Goal: Information Seeking & Learning: Learn about a topic

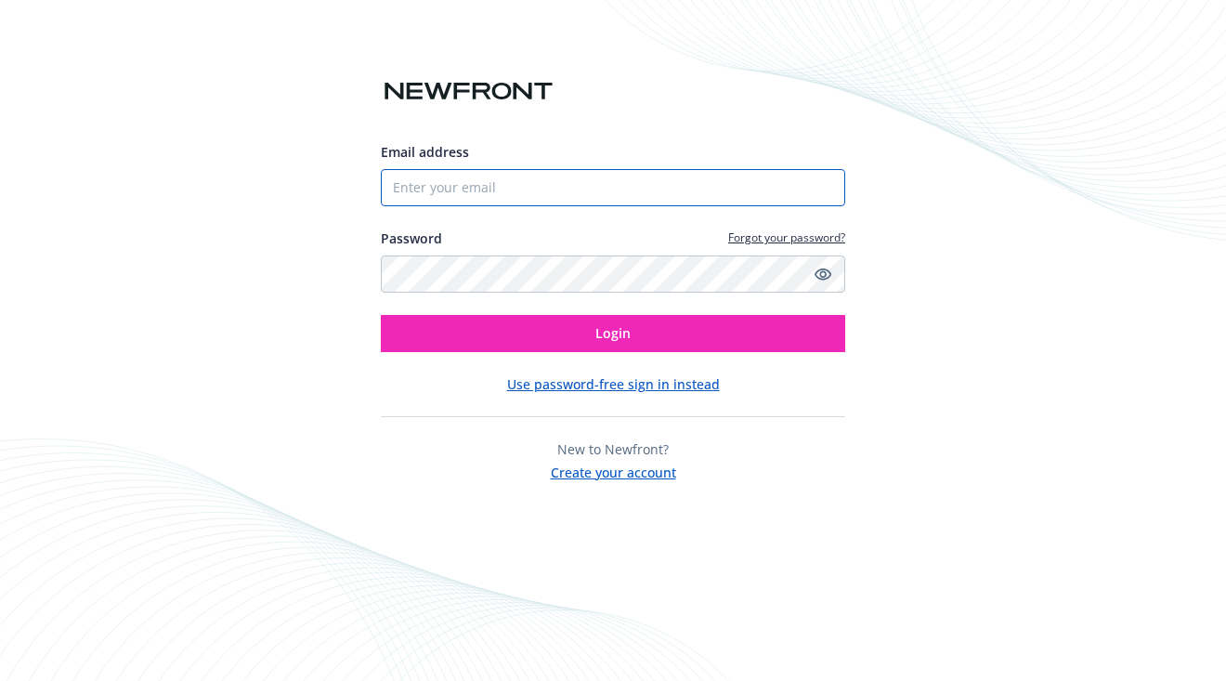
click at [534, 182] on input "Email address" at bounding box center [613, 187] width 464 height 37
type input "[PERSON_NAME][EMAIL_ADDRESS][PERSON_NAME][DOMAIN_NAME]"
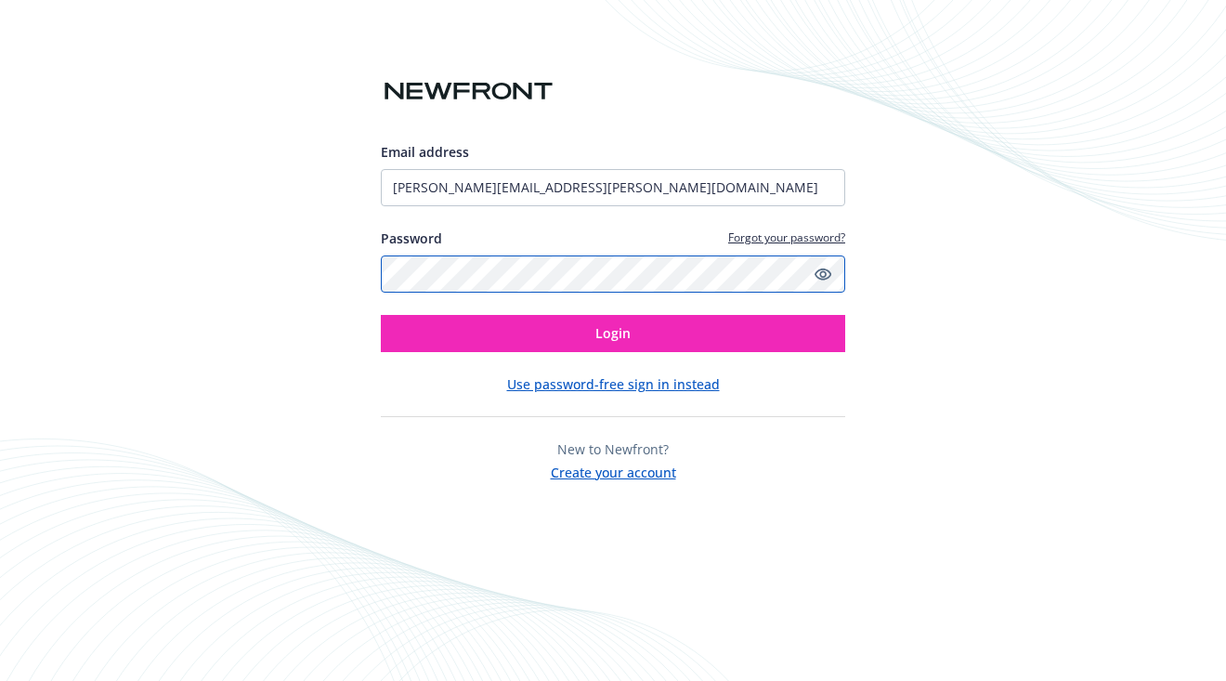
click at [381, 315] on button "Login" at bounding box center [613, 333] width 464 height 37
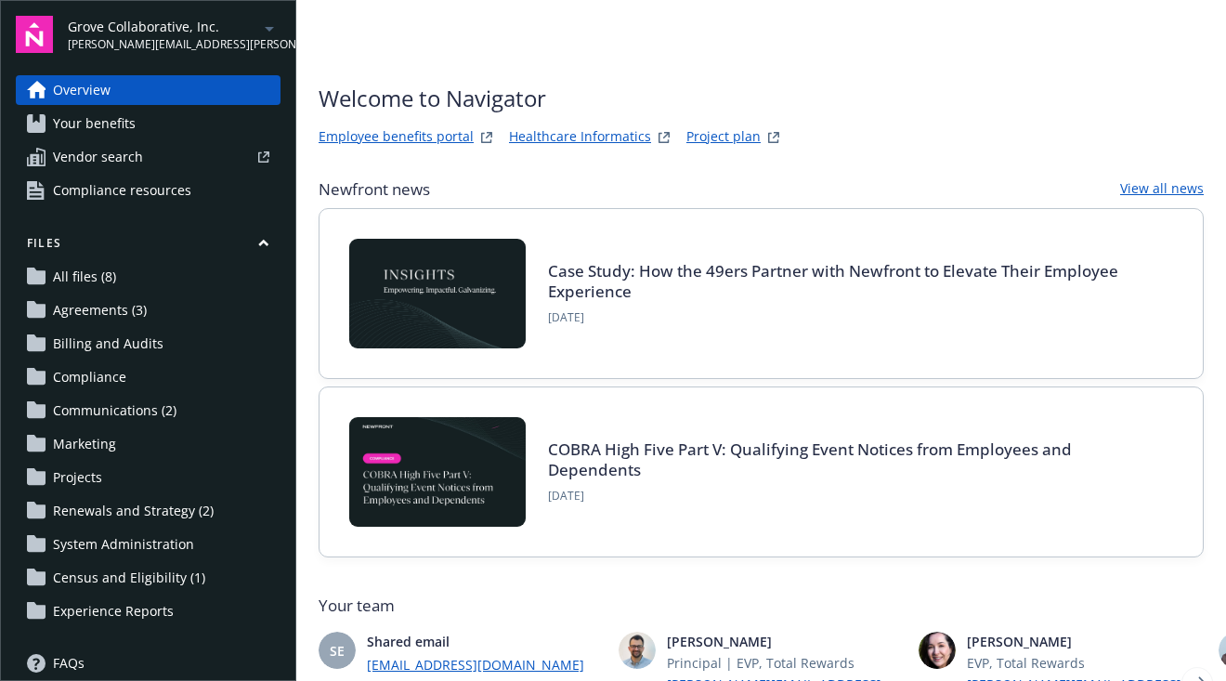
click at [180, 111] on link "Your benefits" at bounding box center [148, 124] width 265 height 30
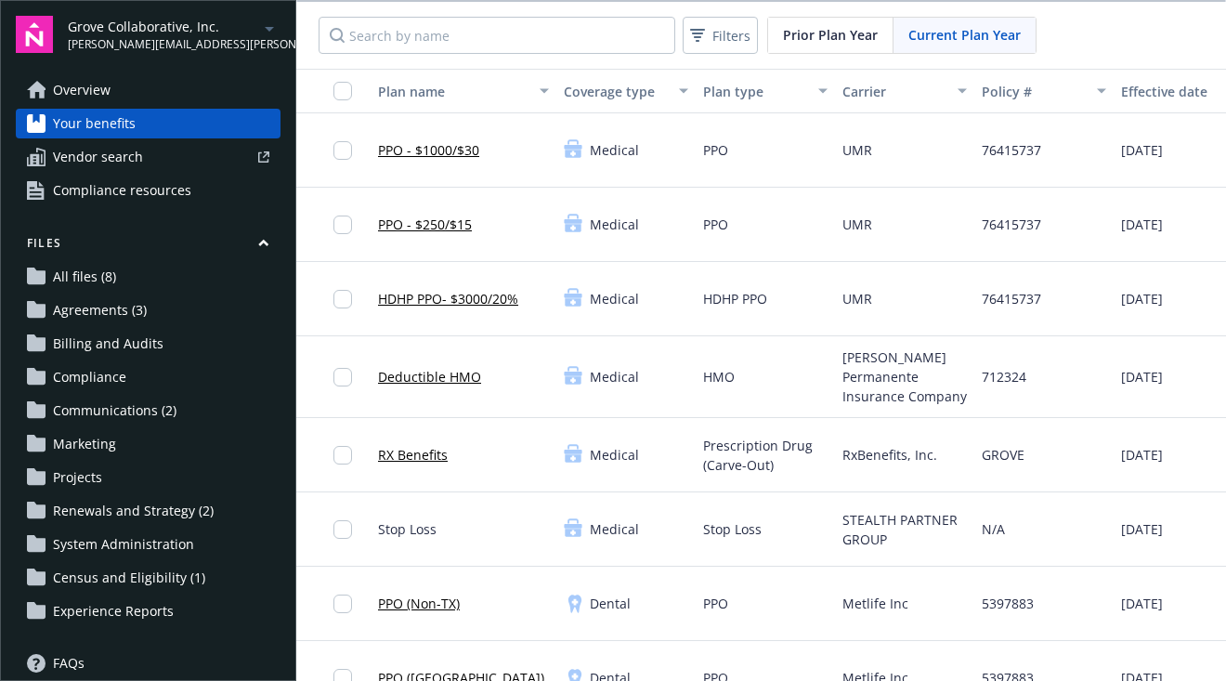
click at [437, 222] on link "PPO - $250/$15" at bounding box center [425, 223] width 94 height 19
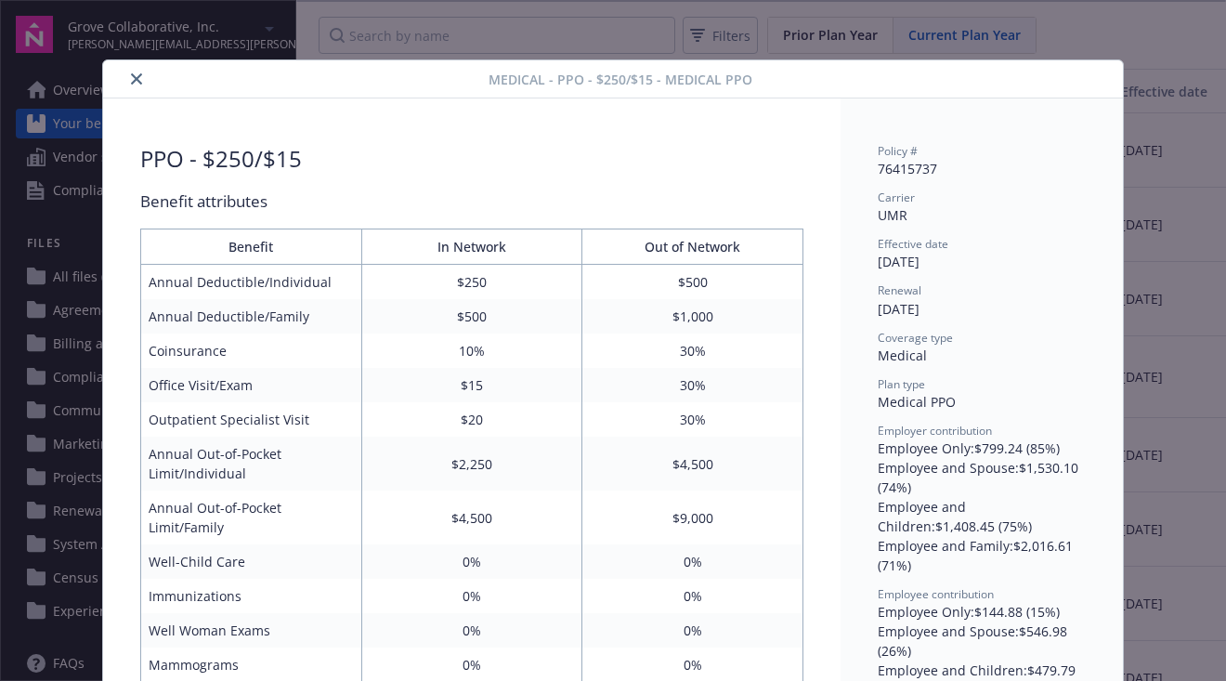
click at [138, 71] on button "close" at bounding box center [136, 79] width 22 height 22
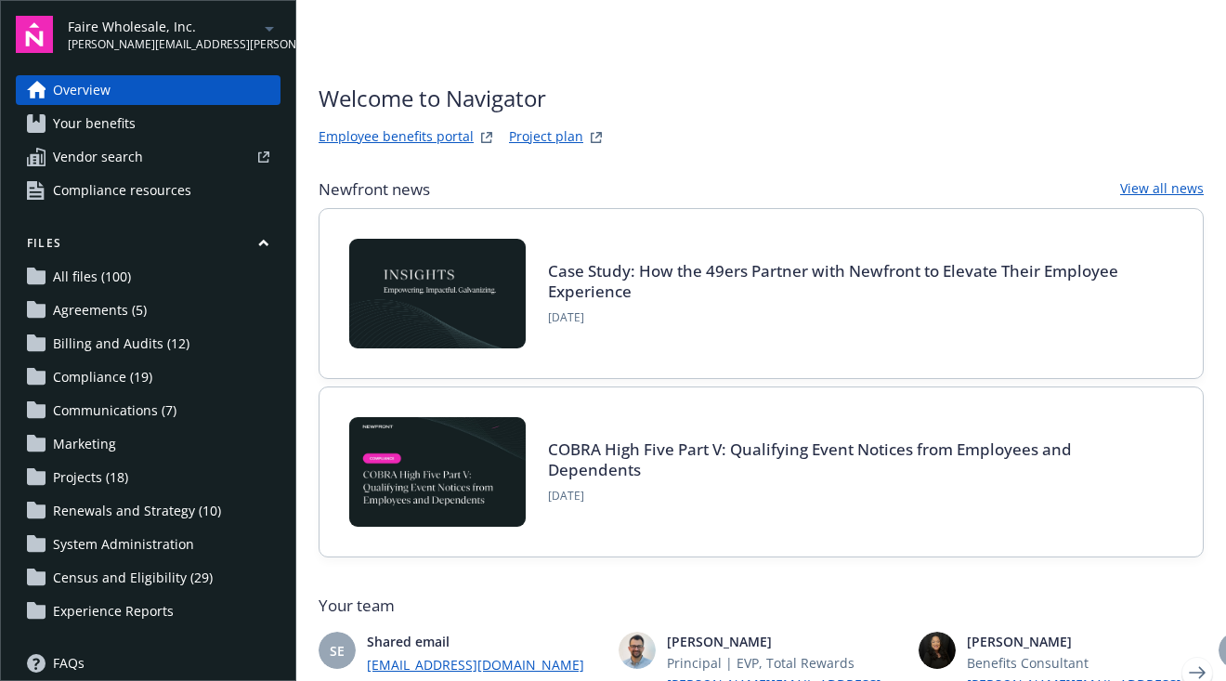
click at [225, 122] on link "Your benefits" at bounding box center [148, 124] width 265 height 30
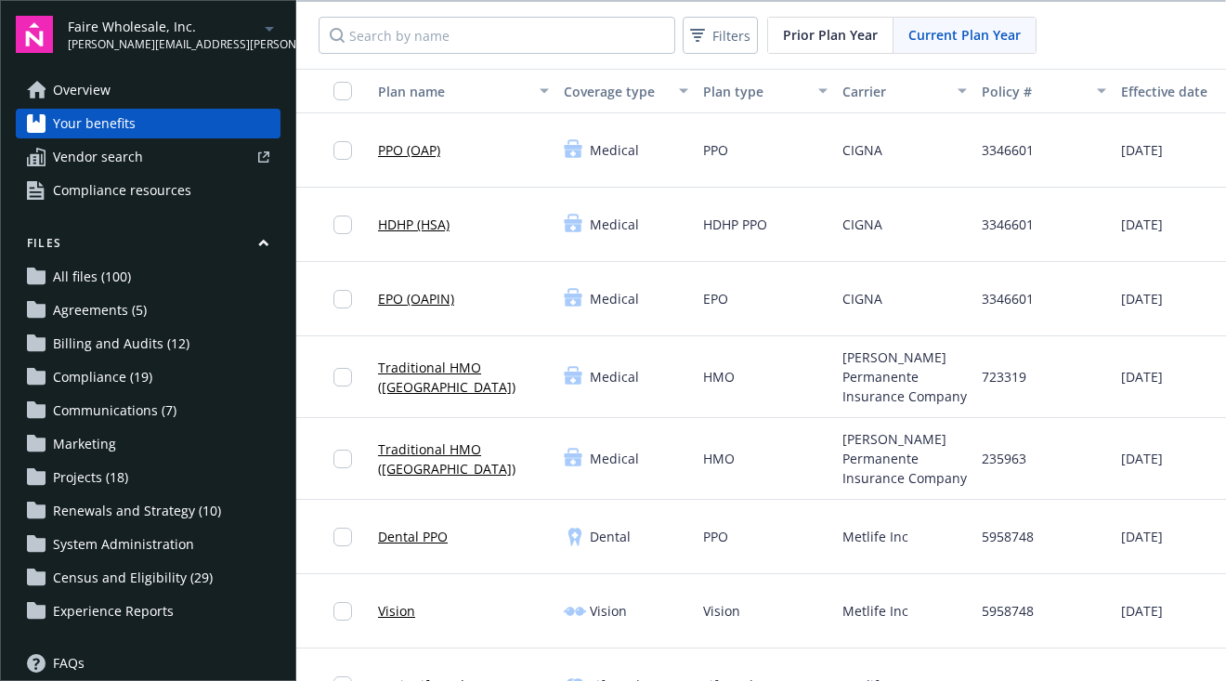
click at [422, 292] on link "EPO (OAPIN)" at bounding box center [416, 298] width 76 height 19
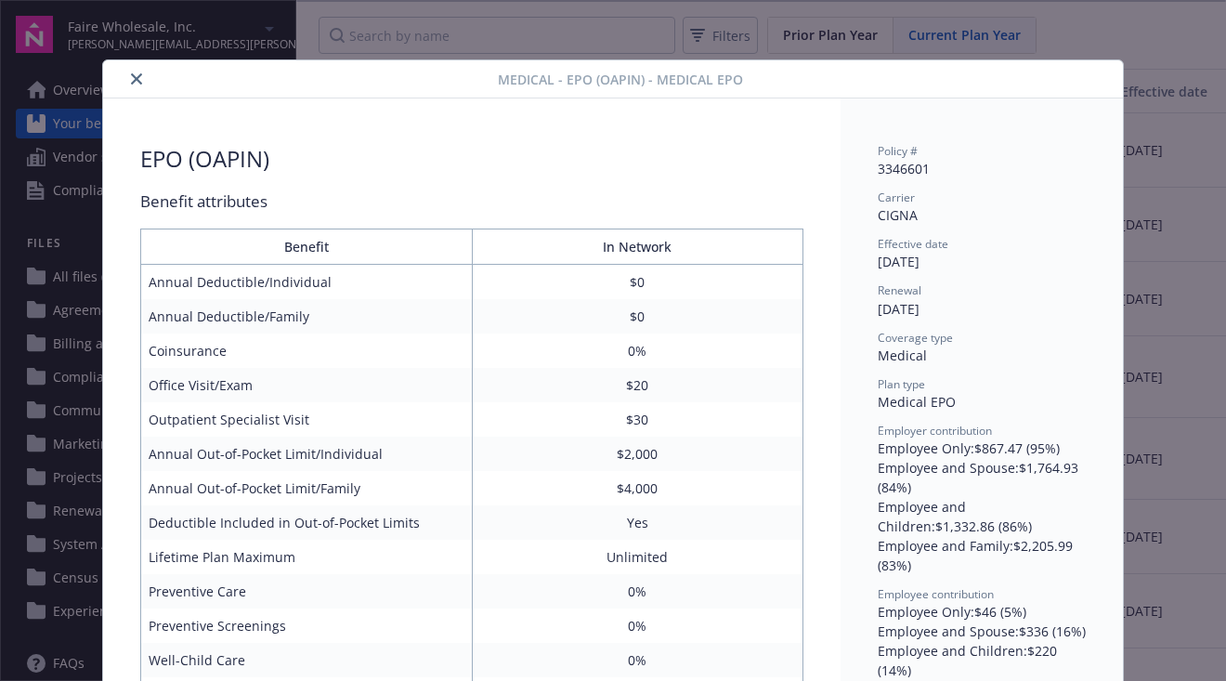
click at [134, 74] on icon "close" at bounding box center [136, 78] width 11 height 11
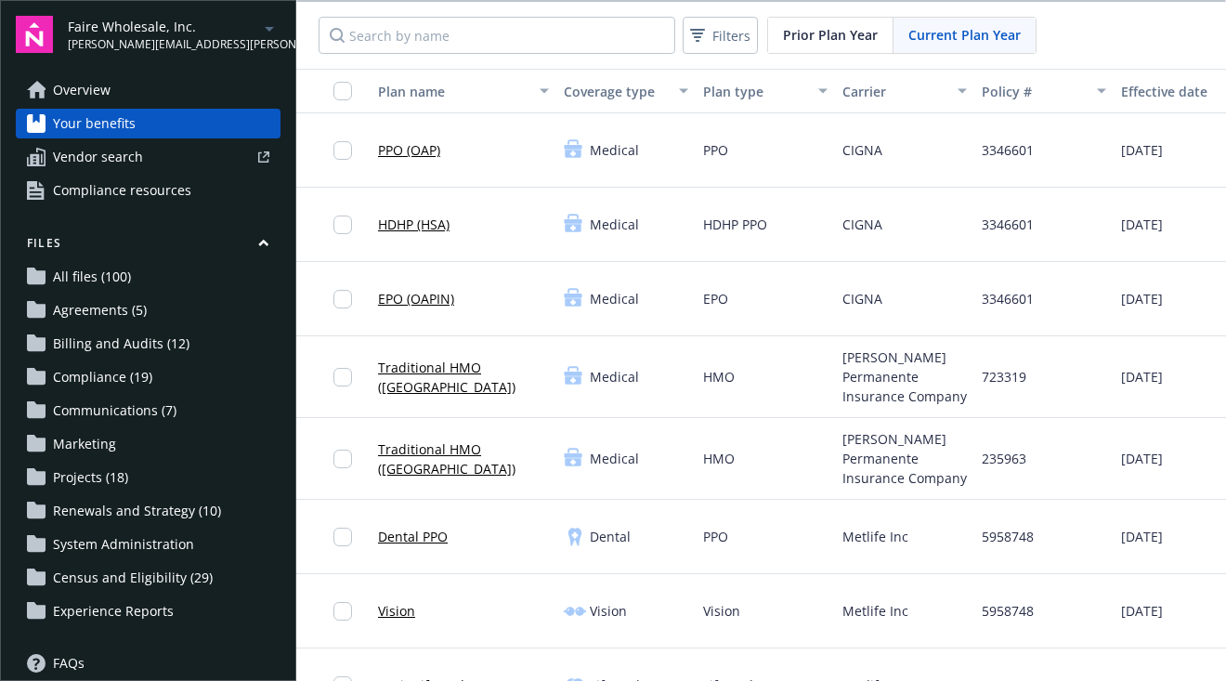
click at [416, 150] on link "PPO (OAP)" at bounding box center [409, 149] width 62 height 19
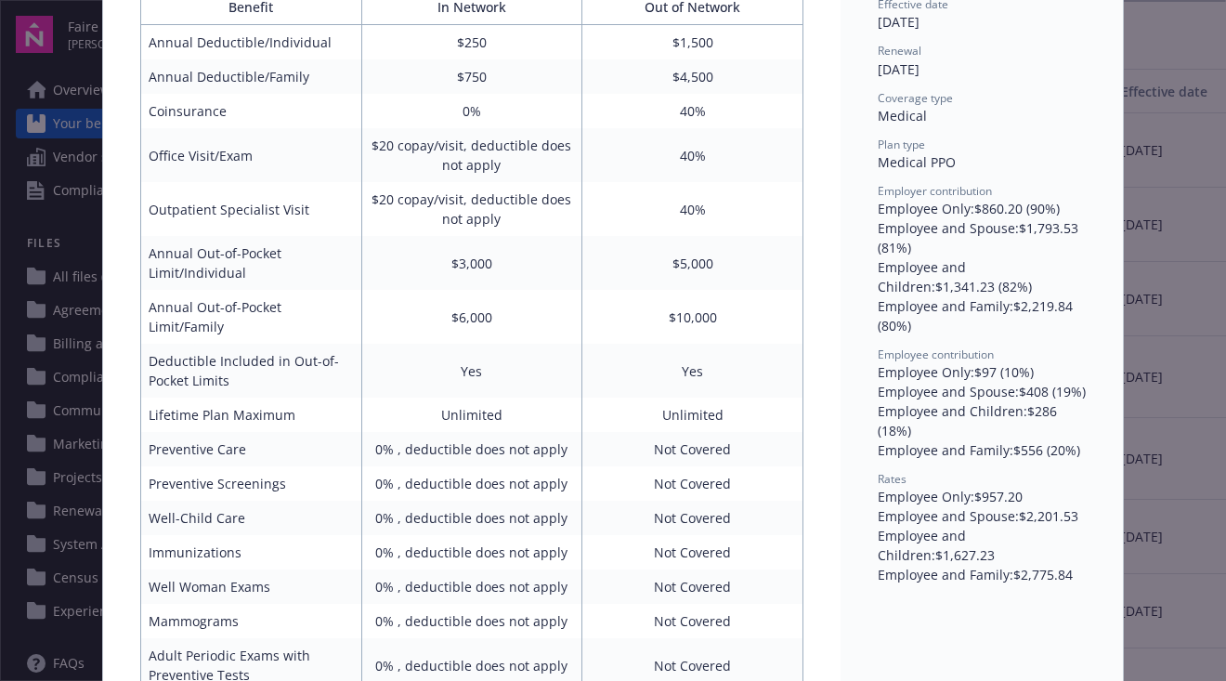
scroll to position [236, 0]
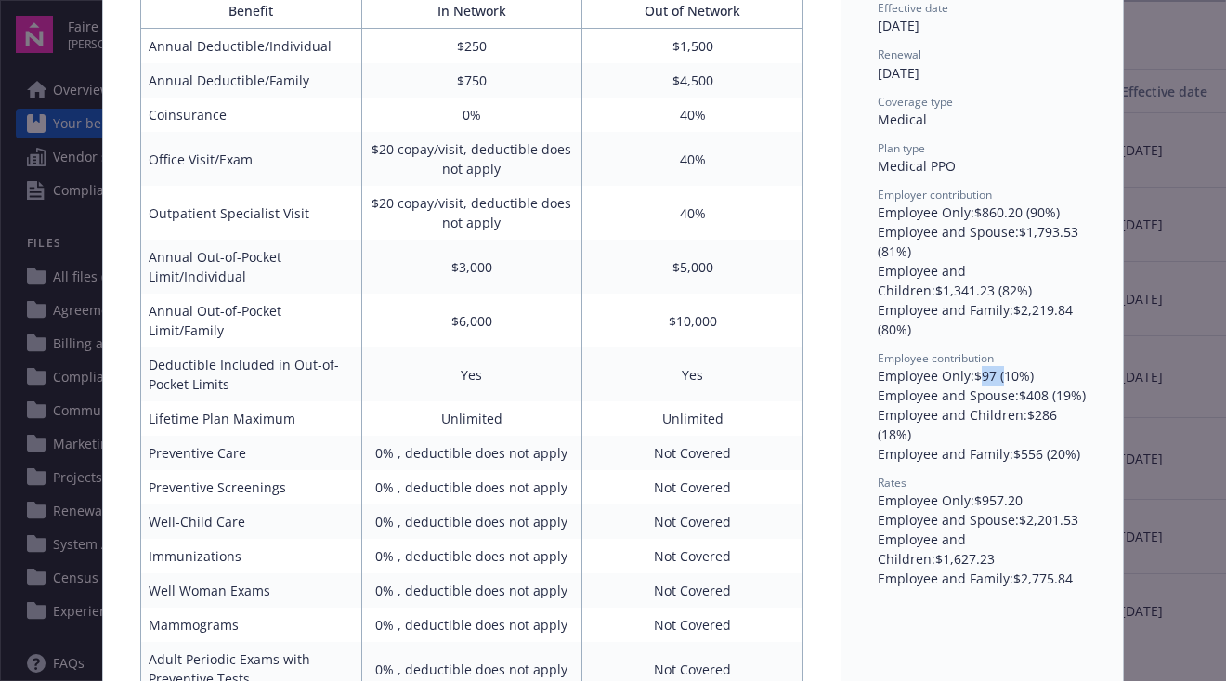
drag, startPoint x: 981, startPoint y: 372, endPoint x: 1005, endPoint y: 376, distance: 24.4
click at [1005, 376] on div "Employee Only : $97 (10%)" at bounding box center [981, 375] width 208 height 19
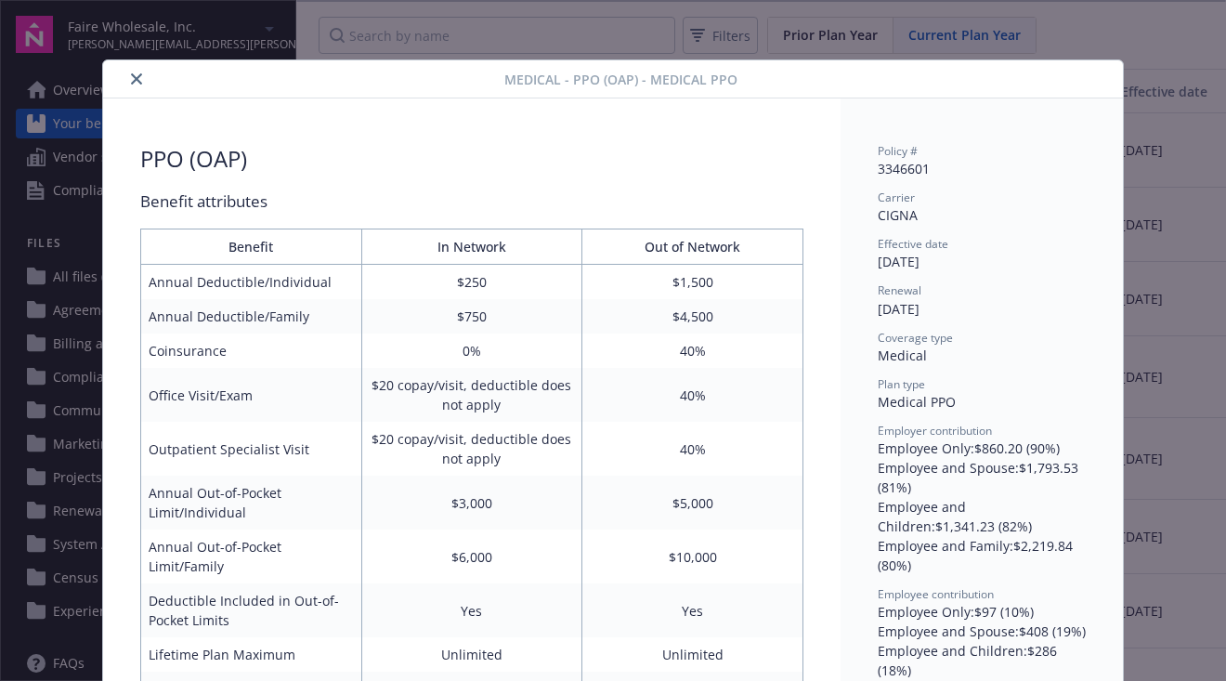
click at [129, 71] on button "close" at bounding box center [136, 79] width 22 height 22
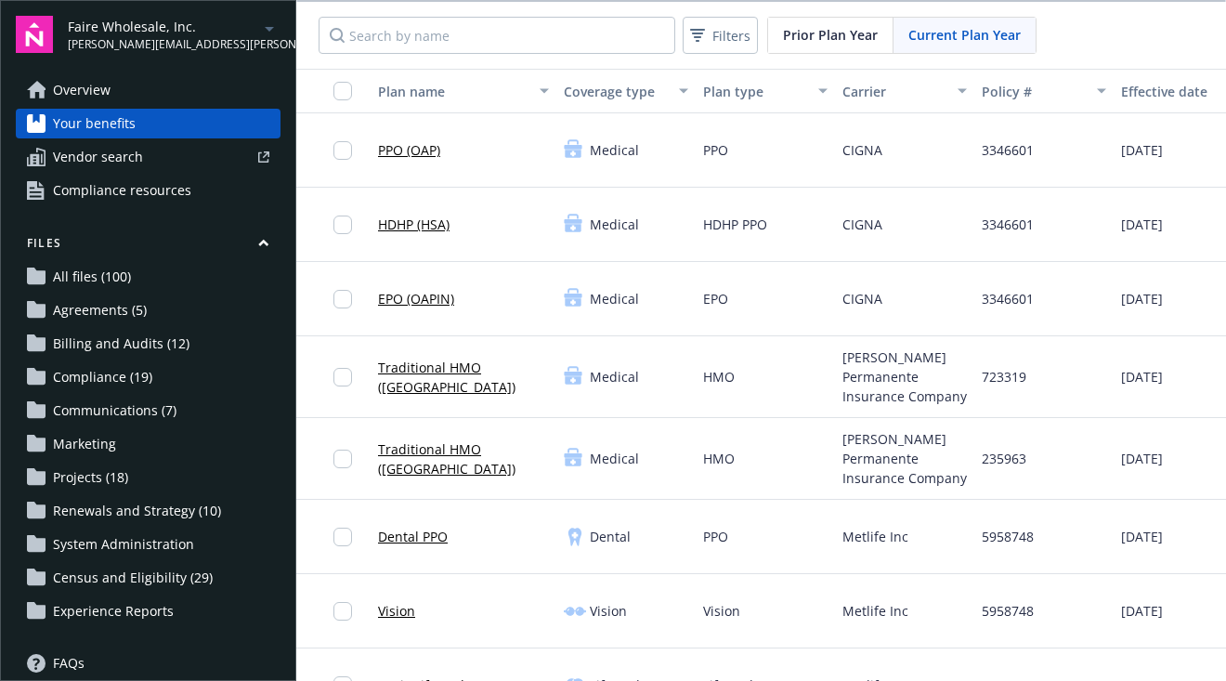
click at [170, 122] on link "Your benefits" at bounding box center [148, 124] width 265 height 30
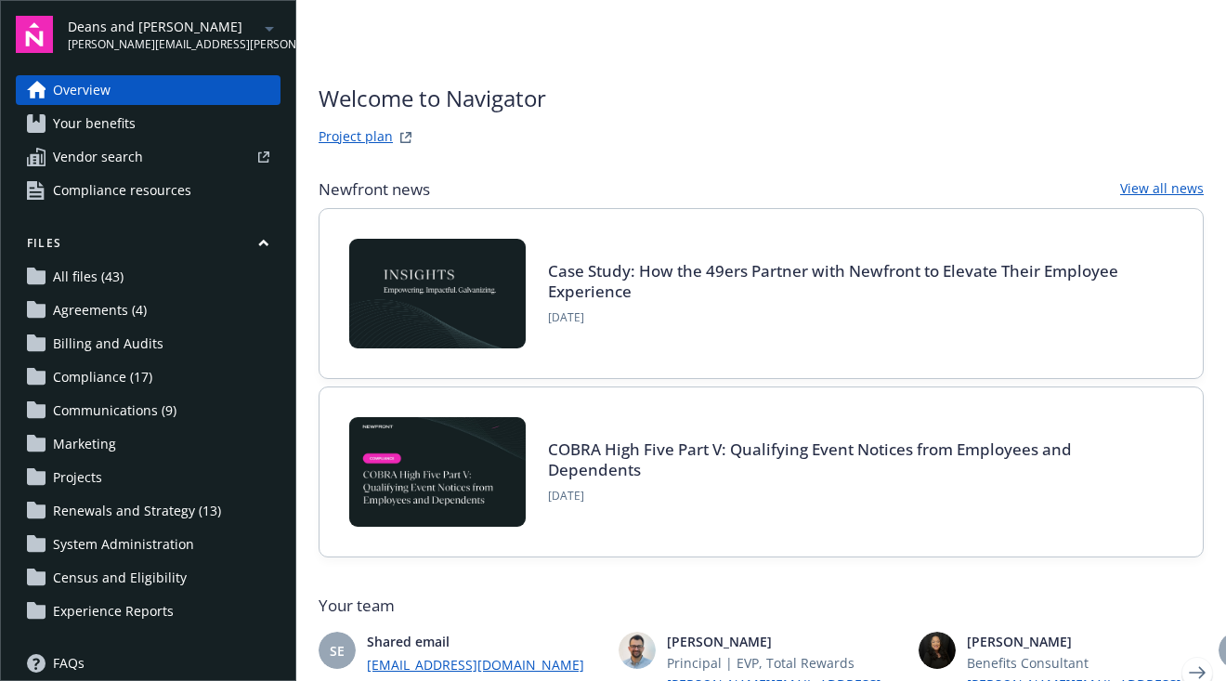
click at [221, 119] on link "Your benefits" at bounding box center [148, 124] width 265 height 30
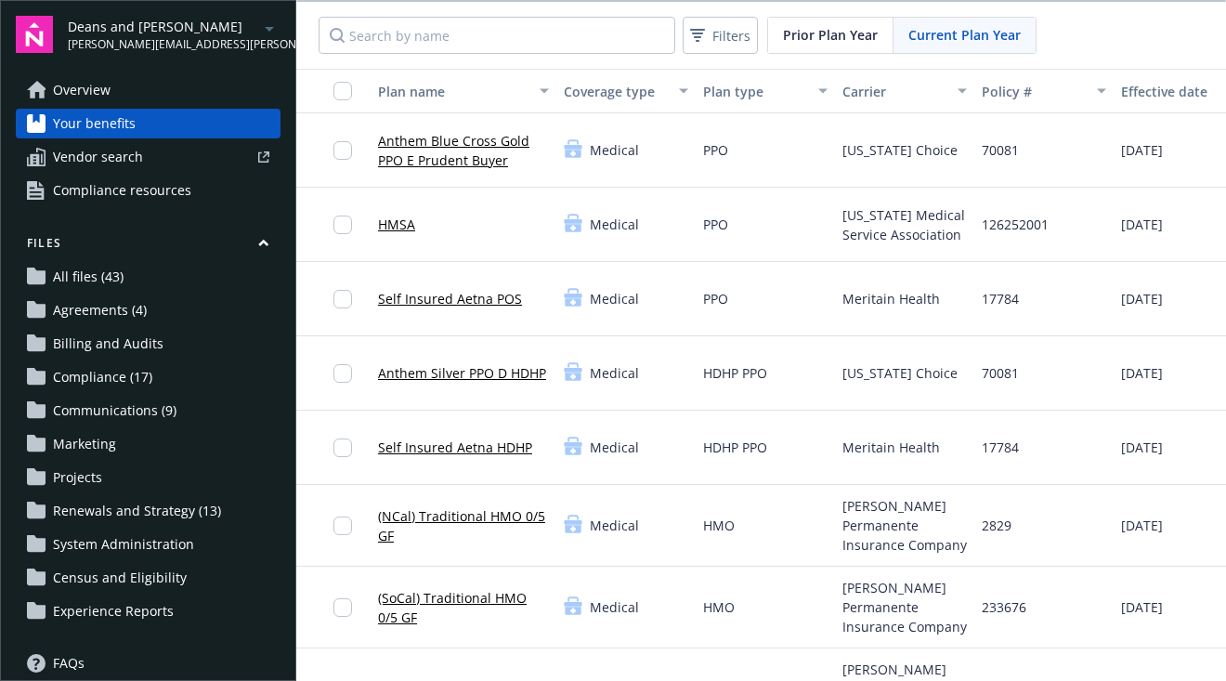
click at [448, 135] on link "Anthem Blue Cross Gold PPO E Prudent Buyer" at bounding box center [463, 150] width 171 height 39
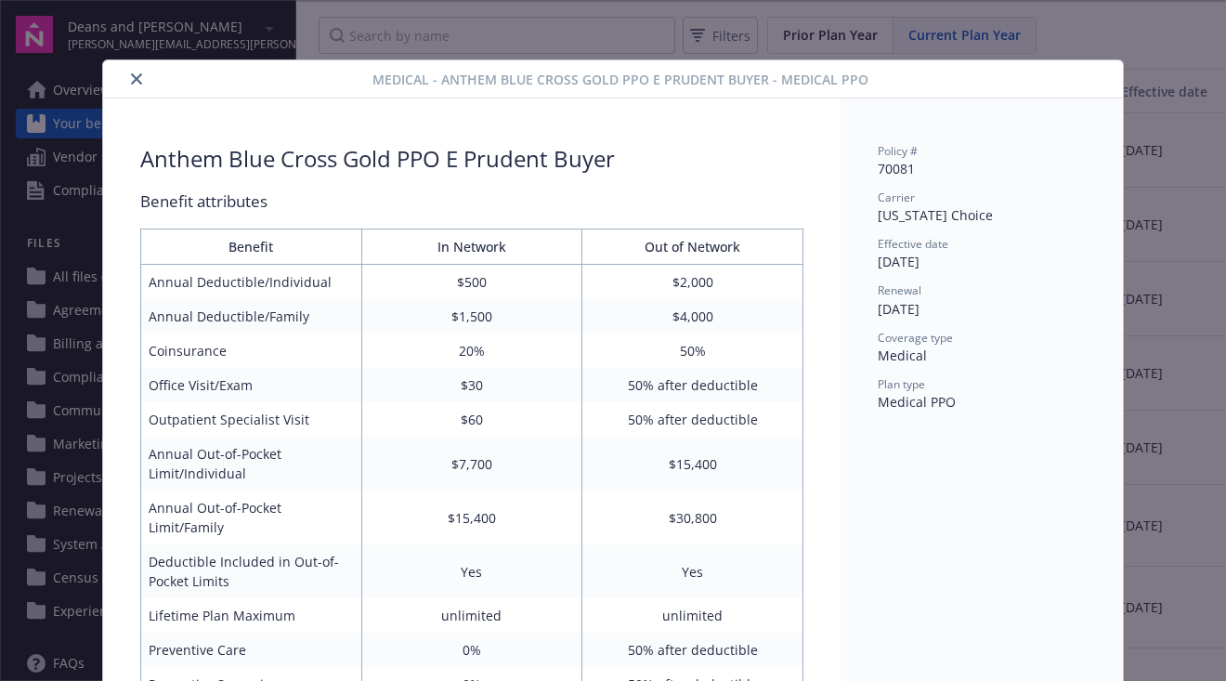
click at [141, 75] on icon "close" at bounding box center [136, 78] width 11 height 11
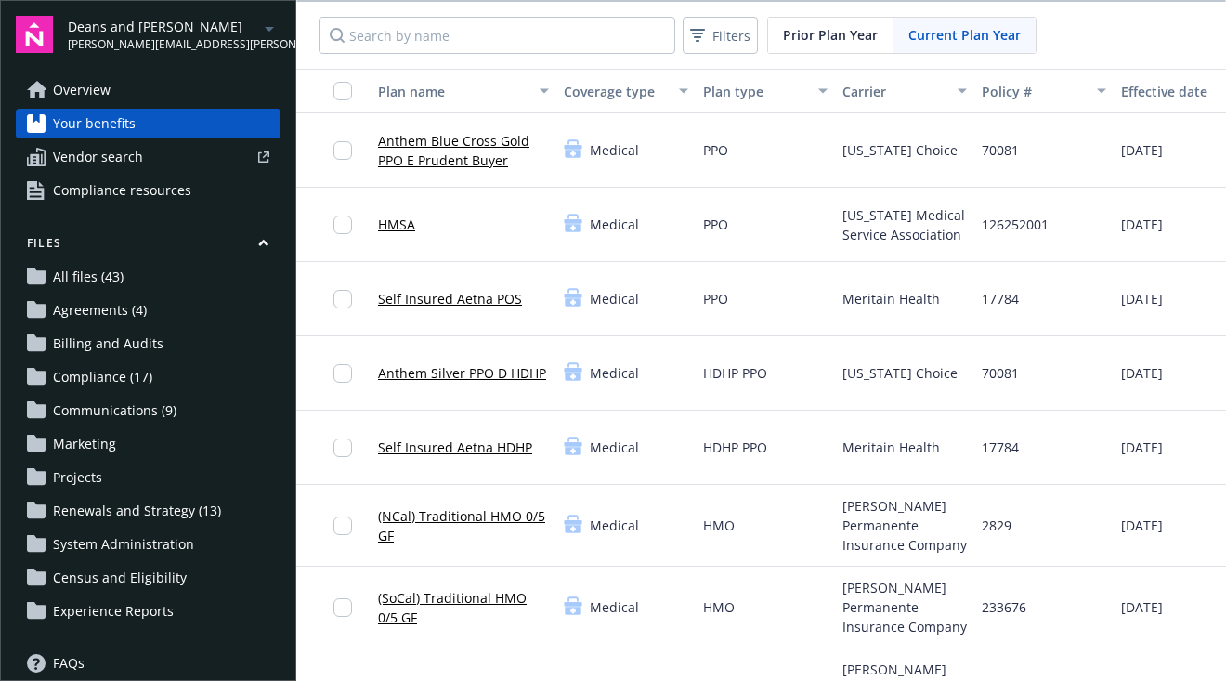
click at [398, 223] on link "HMSA" at bounding box center [396, 223] width 37 height 19
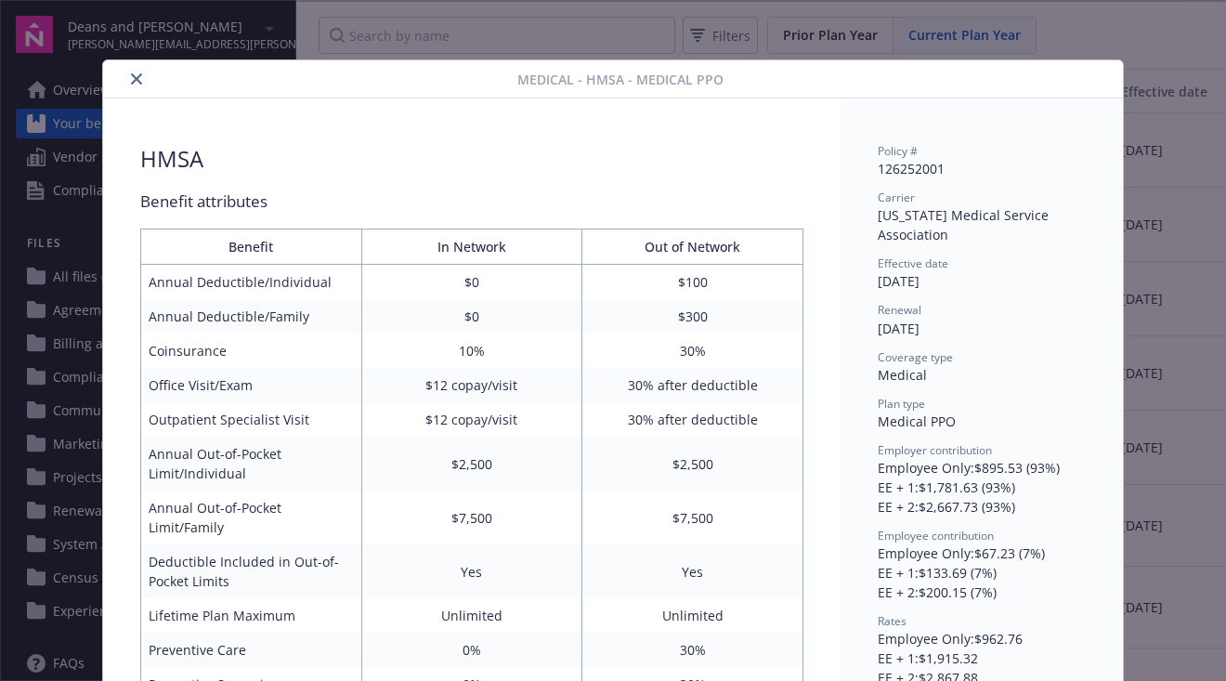
click at [138, 74] on icon "close" at bounding box center [136, 78] width 11 height 11
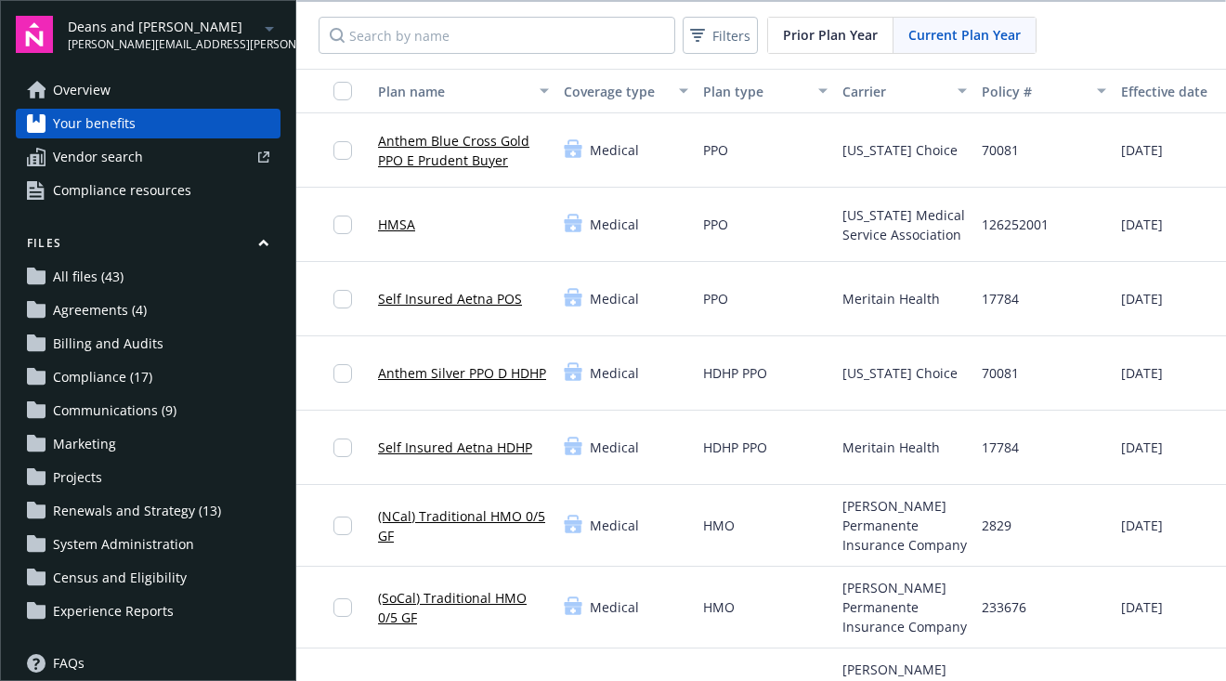
click at [433, 294] on link "Self Insured Aetna POS" at bounding box center [450, 298] width 144 height 19
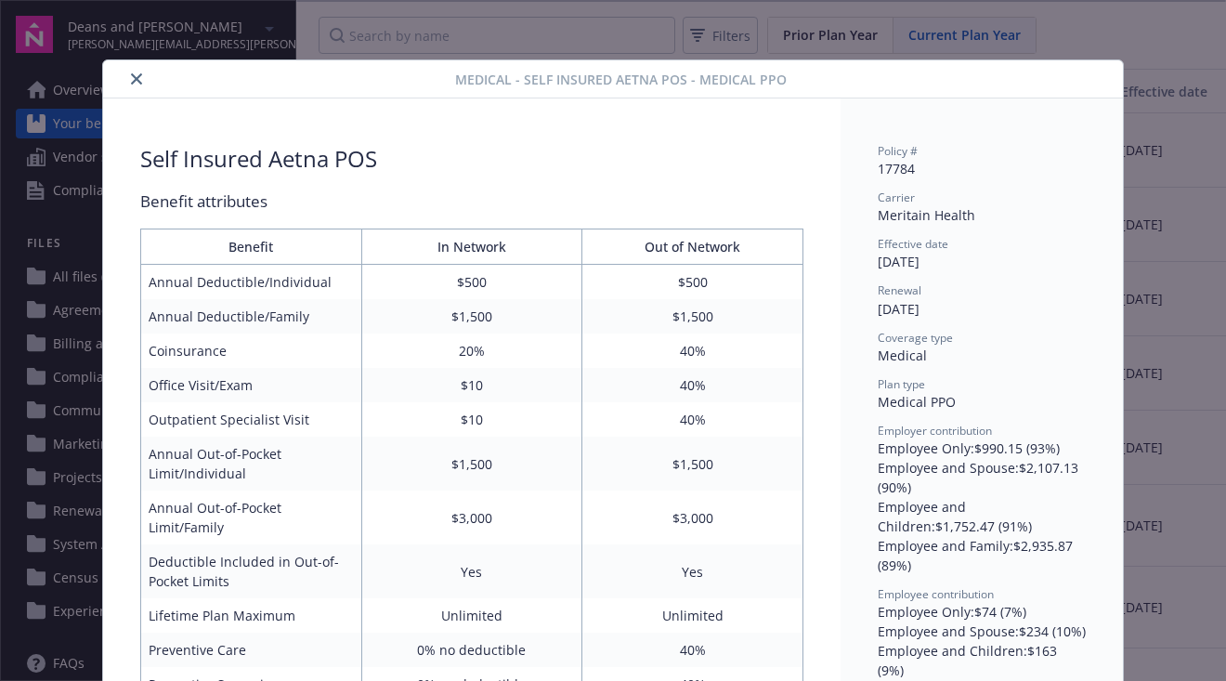
click at [136, 80] on icon "close" at bounding box center [136, 78] width 11 height 11
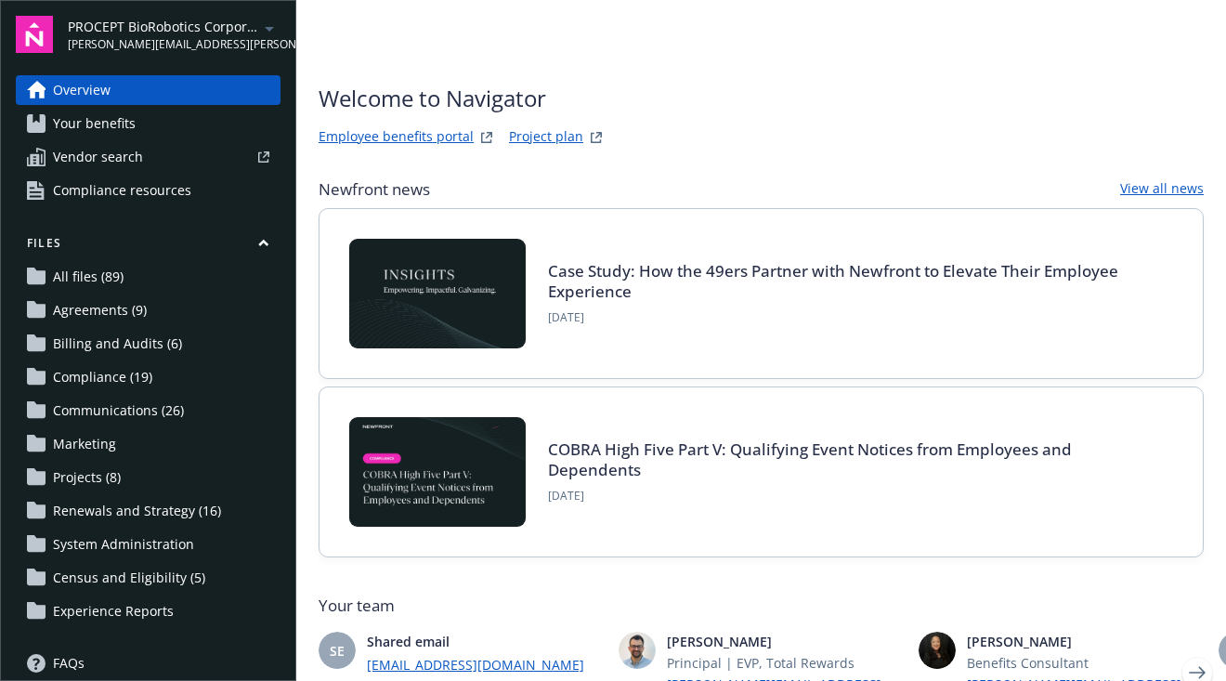
click at [161, 110] on link "Your benefits" at bounding box center [148, 124] width 265 height 30
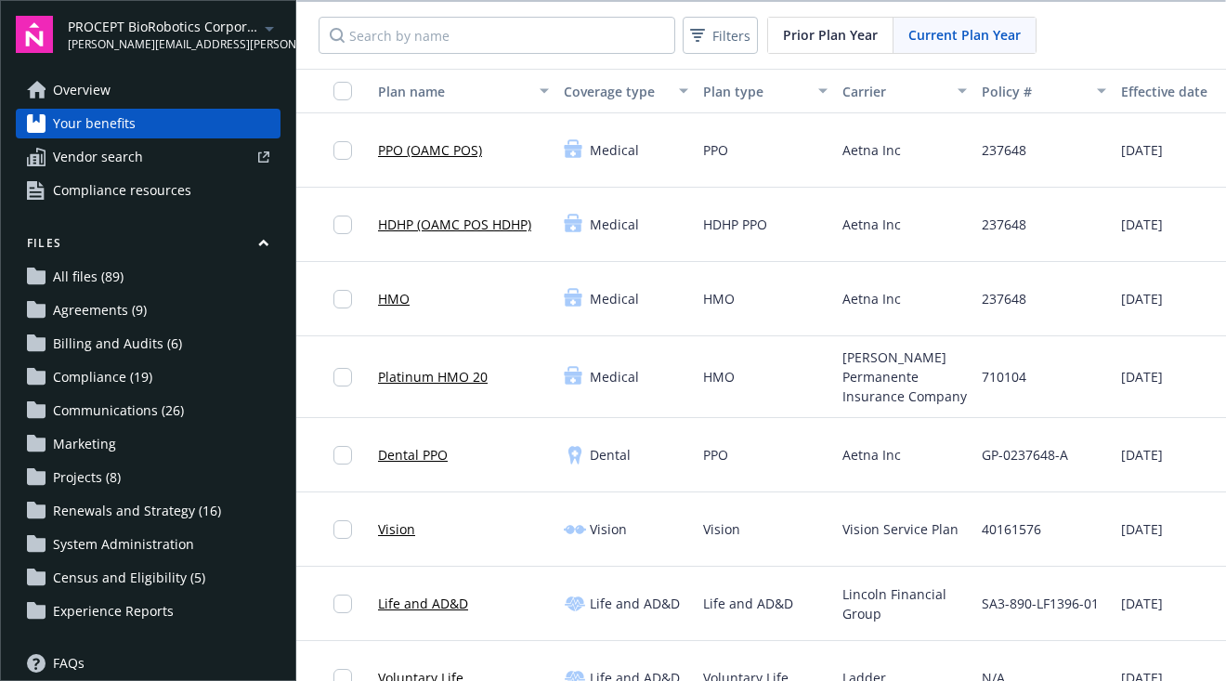
click at [423, 153] on link "PPO (OAMC POS)" at bounding box center [430, 149] width 104 height 19
